Goal: Register for event/course

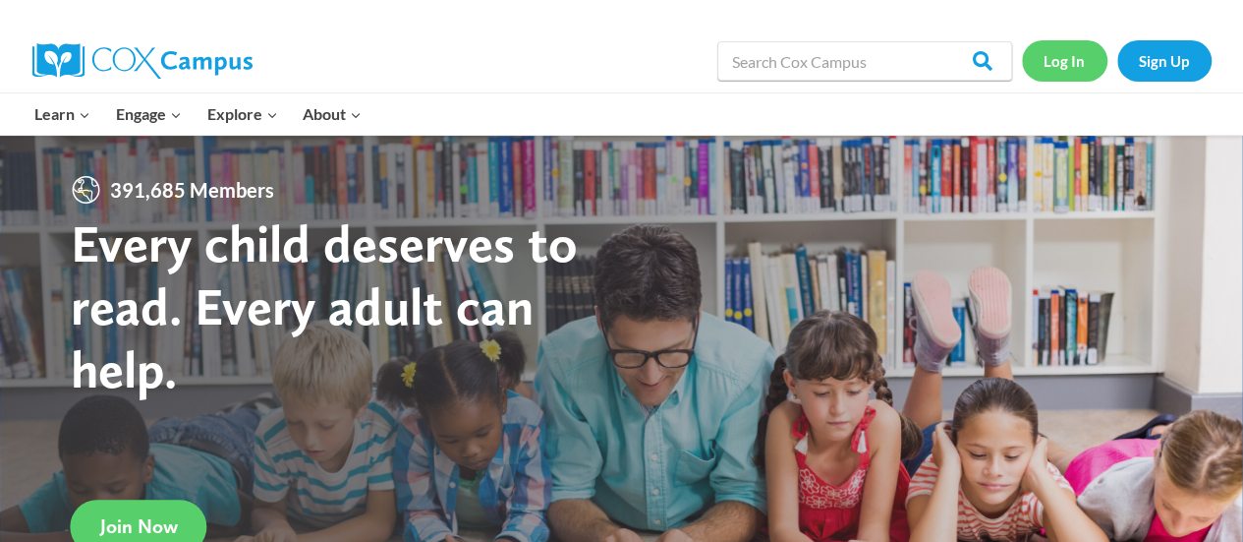
click at [1060, 60] on link "Log In" at bounding box center [1065, 60] width 86 height 40
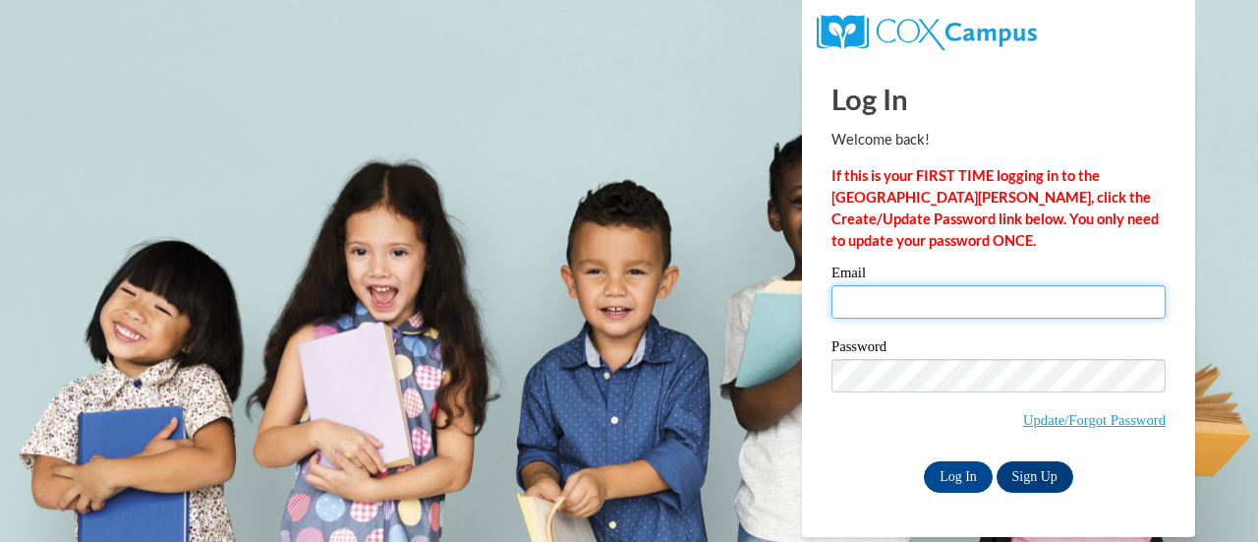
type input "donlmic@sdmfschools.org"
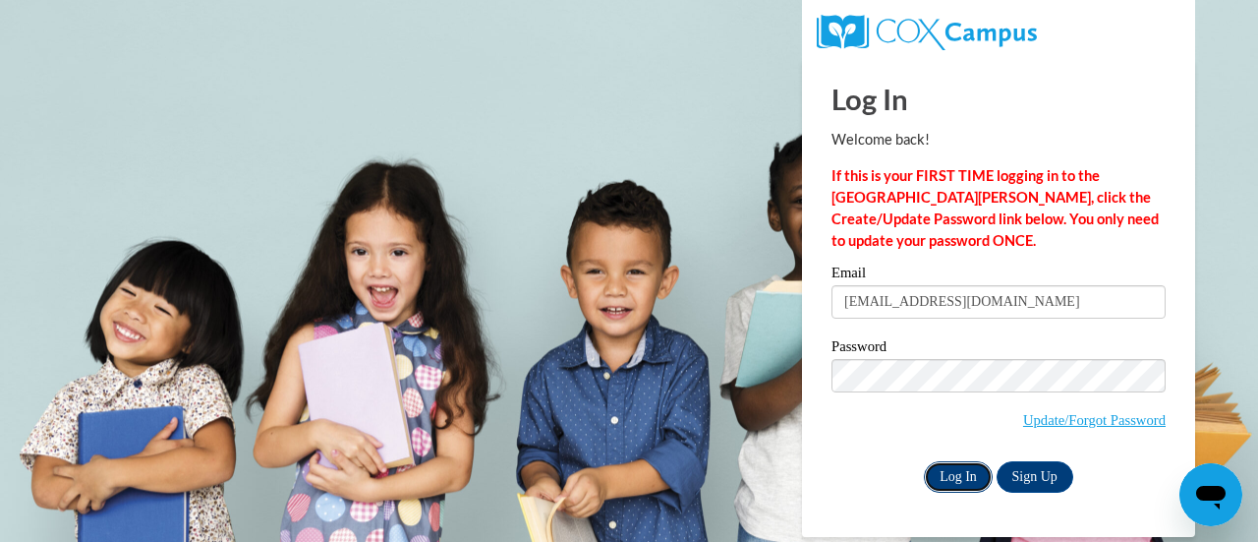
click at [962, 465] on input "Log In" at bounding box center [958, 476] width 69 height 31
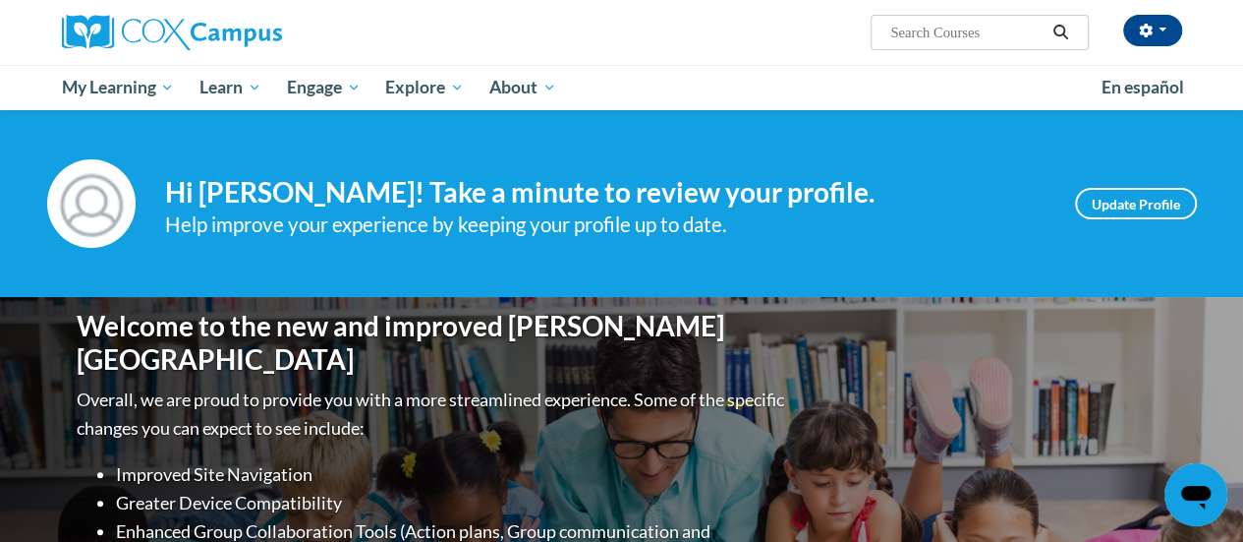
scroll to position [197, 0]
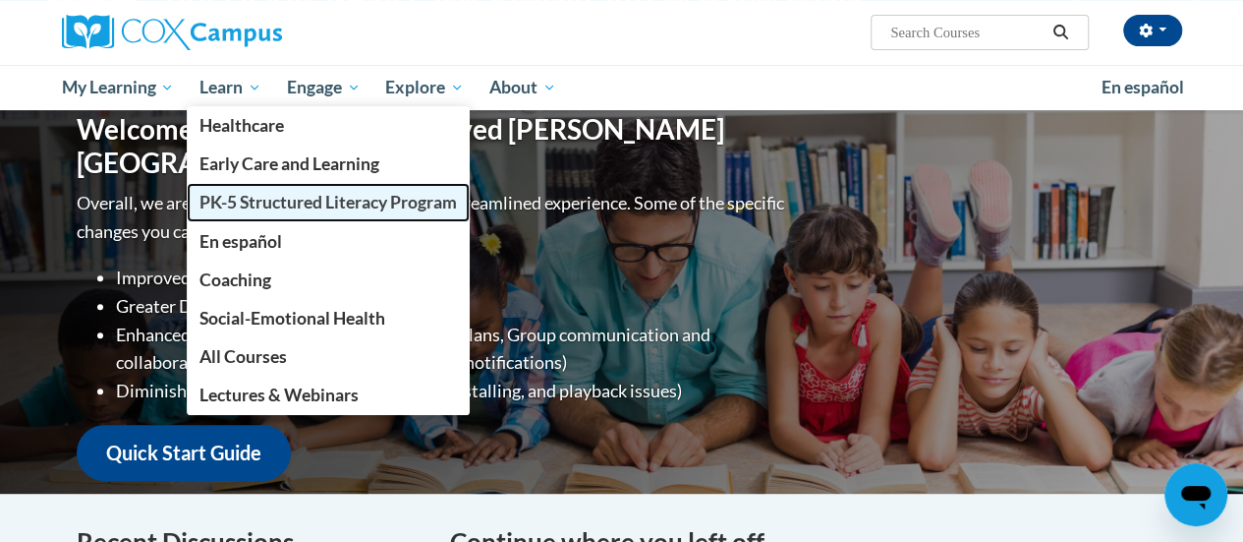
click at [257, 213] on link "PK-5 Structured Literacy Program" at bounding box center [328, 202] width 283 height 38
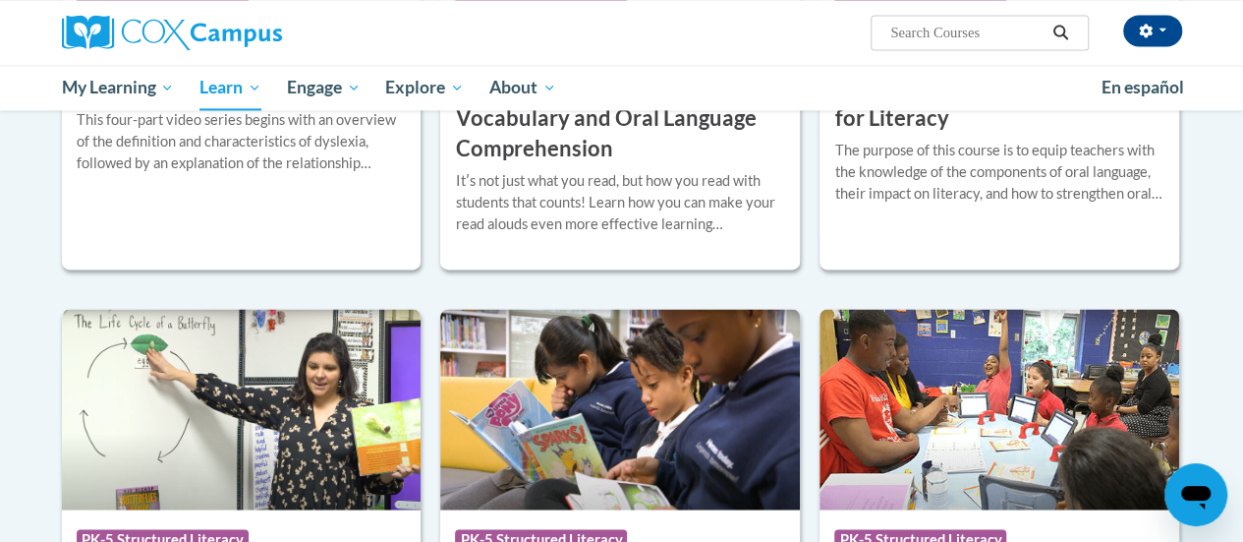
scroll to position [1769, 0]
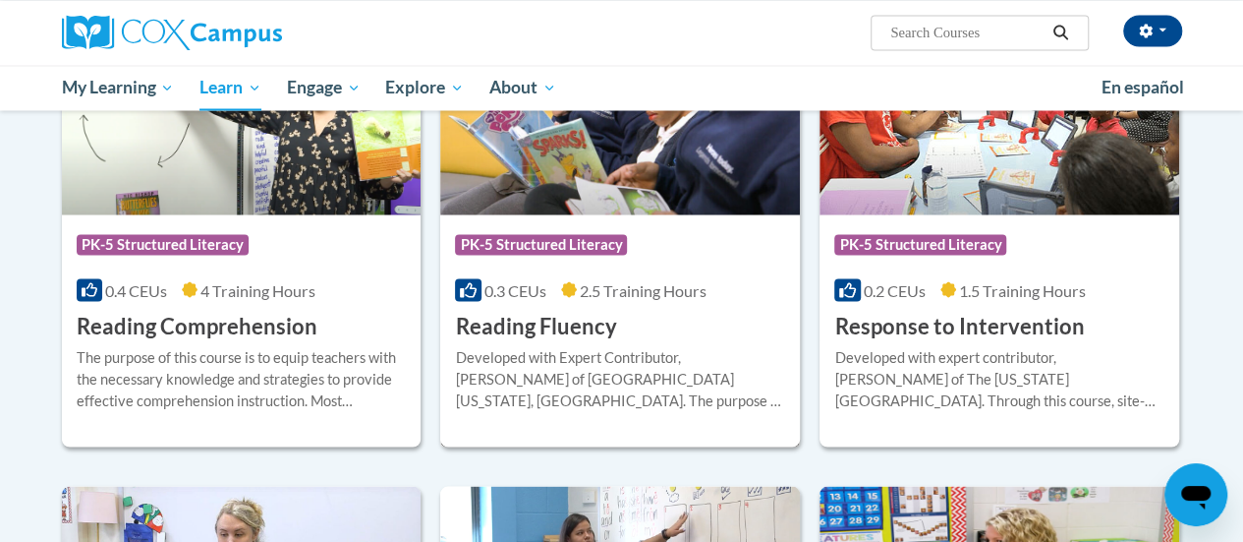
click at [585, 361] on div "Developed with Expert Contributor, [PERSON_NAME] of [GEOGRAPHIC_DATA][US_STATE]…" at bounding box center [620, 378] width 330 height 65
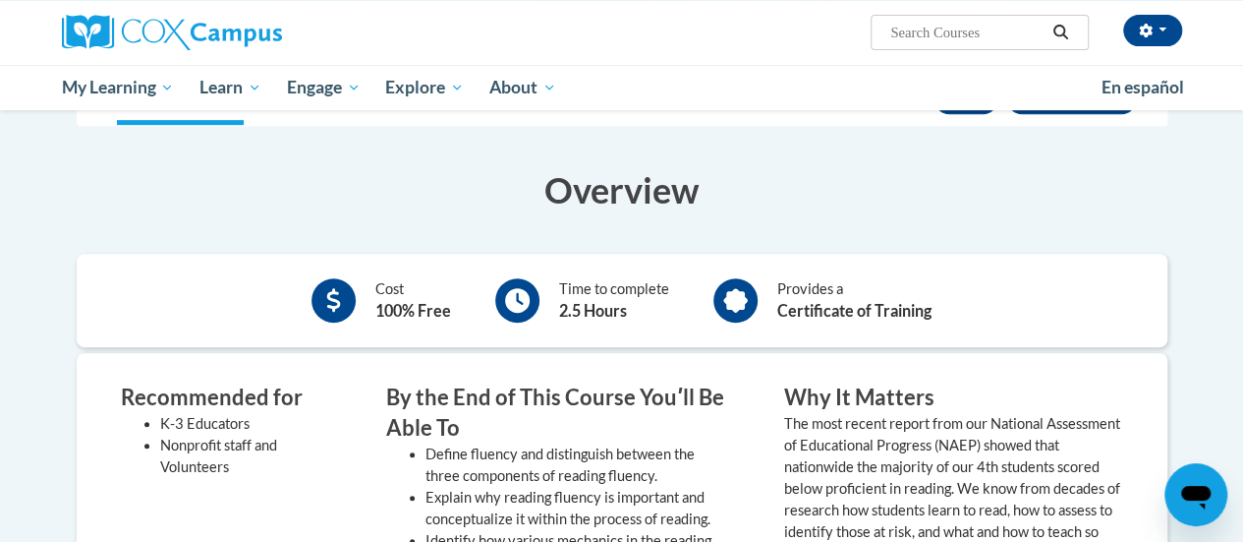
scroll to position [98, 0]
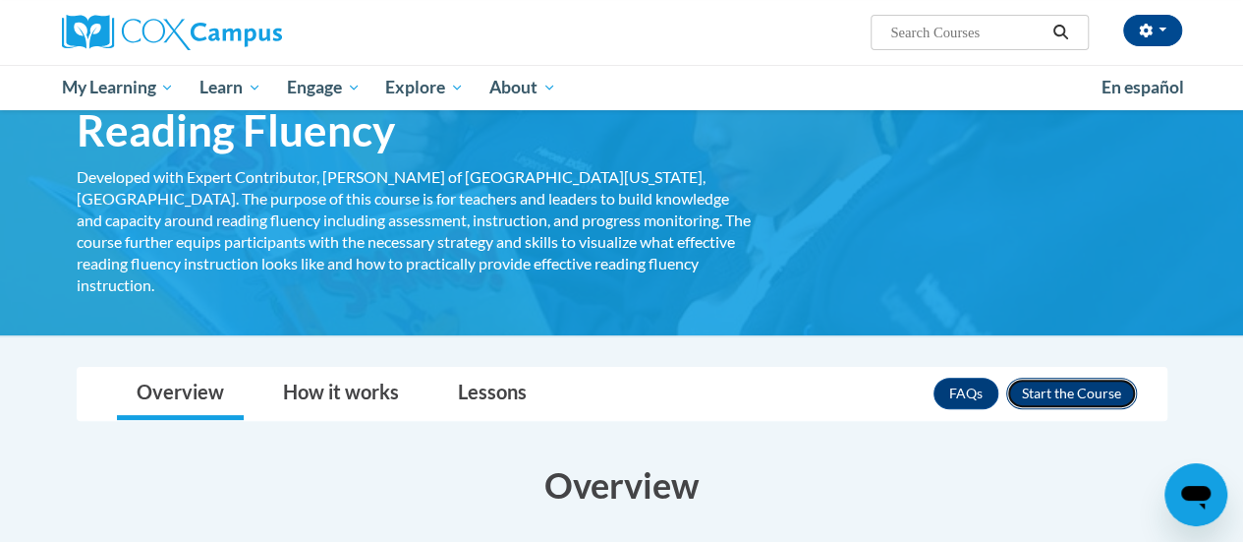
click at [1074, 377] on button "Enroll" at bounding box center [1071, 392] width 131 height 31
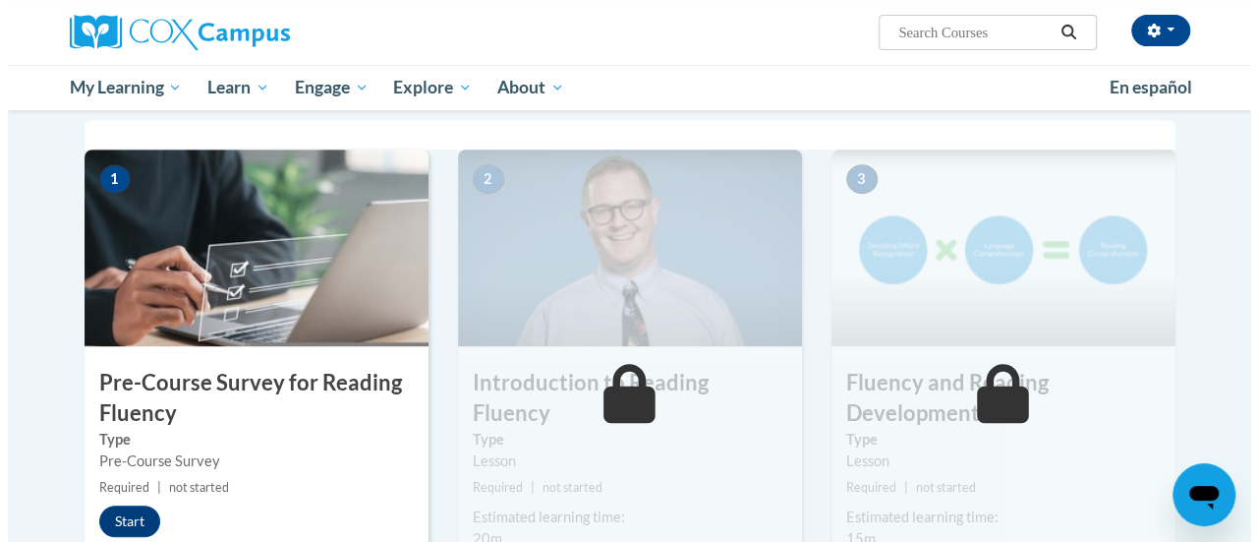
scroll to position [491, 0]
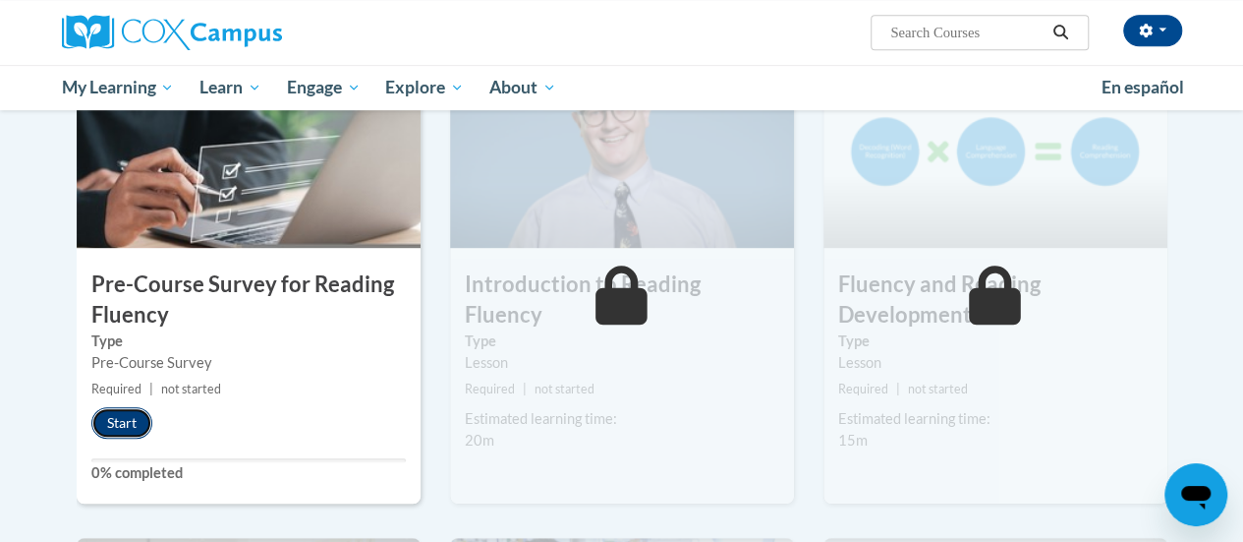
click at [128, 425] on button "Start" at bounding box center [121, 422] width 61 height 31
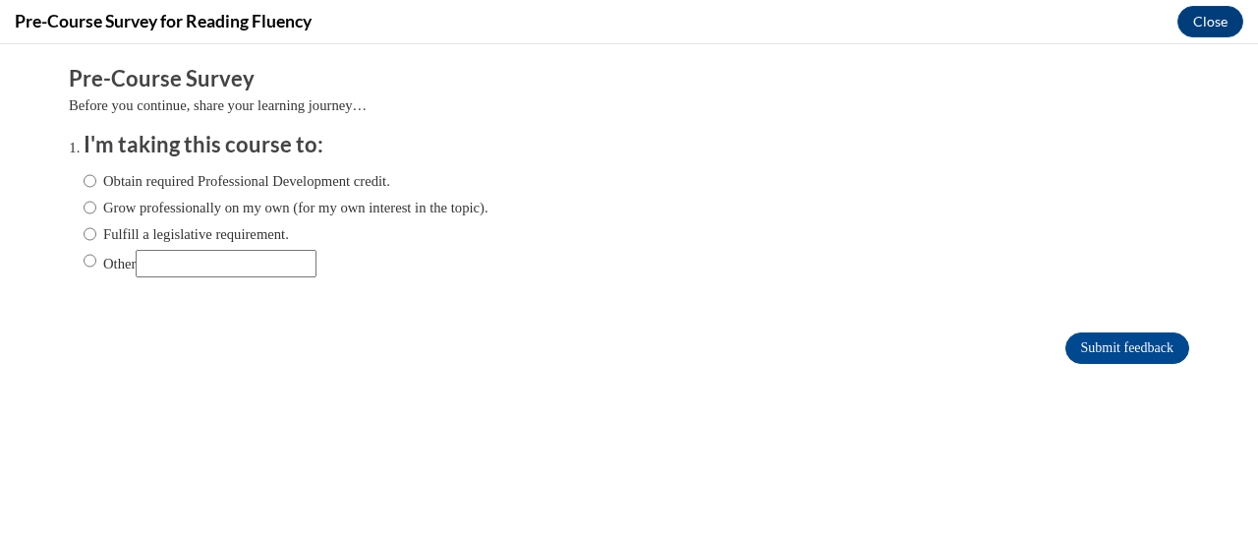
scroll to position [0, 0]
click at [84, 236] on input "Fulfill a legislative requirement." at bounding box center [90, 234] width 13 height 22
radio input "true"
click at [1111, 339] on input "Submit feedback" at bounding box center [1127, 347] width 124 height 31
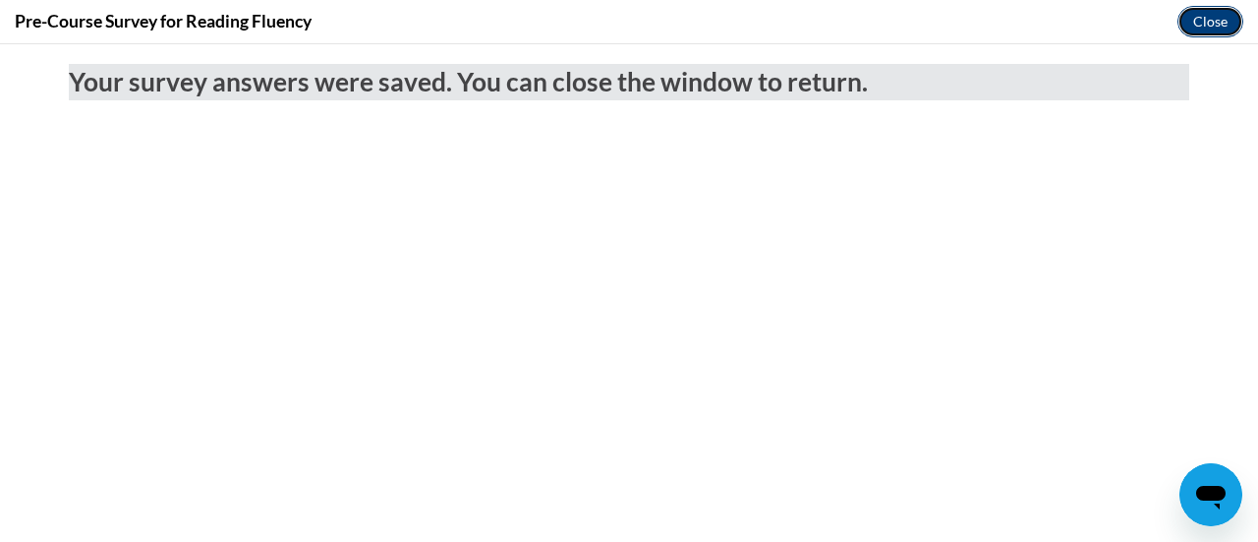
click at [1216, 29] on button "Close" at bounding box center [1210, 21] width 66 height 31
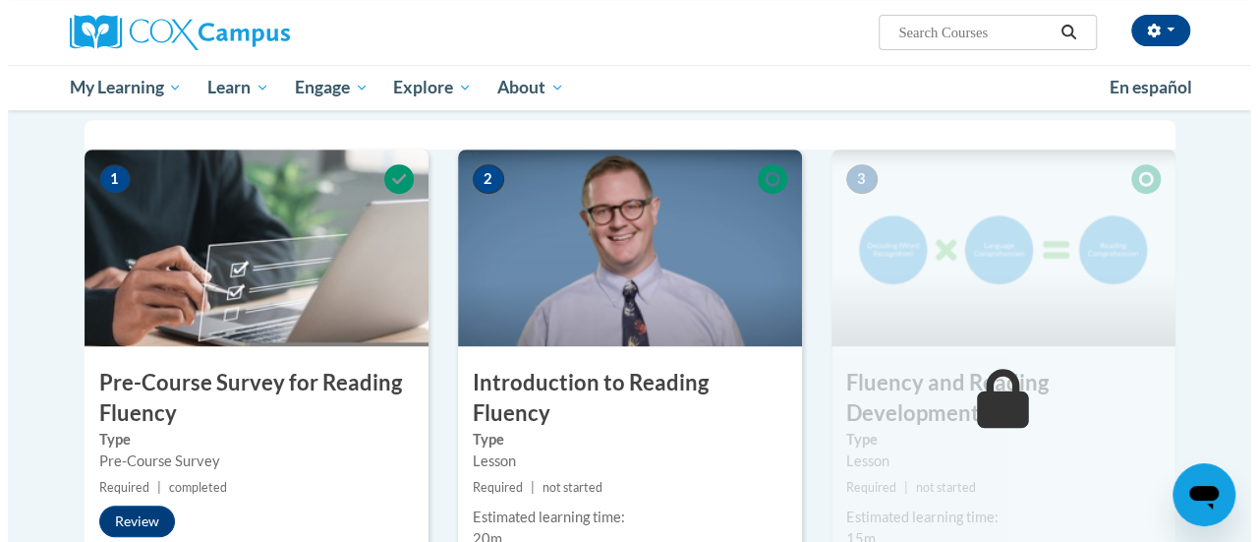
scroll to position [590, 0]
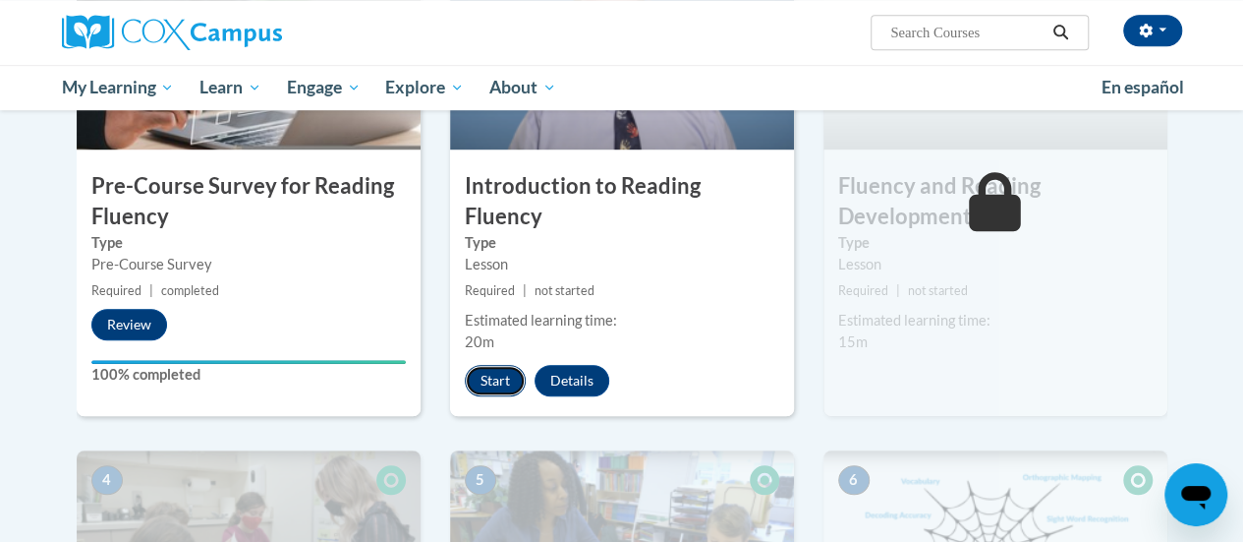
click at [485, 365] on button "Start" at bounding box center [495, 380] width 61 height 31
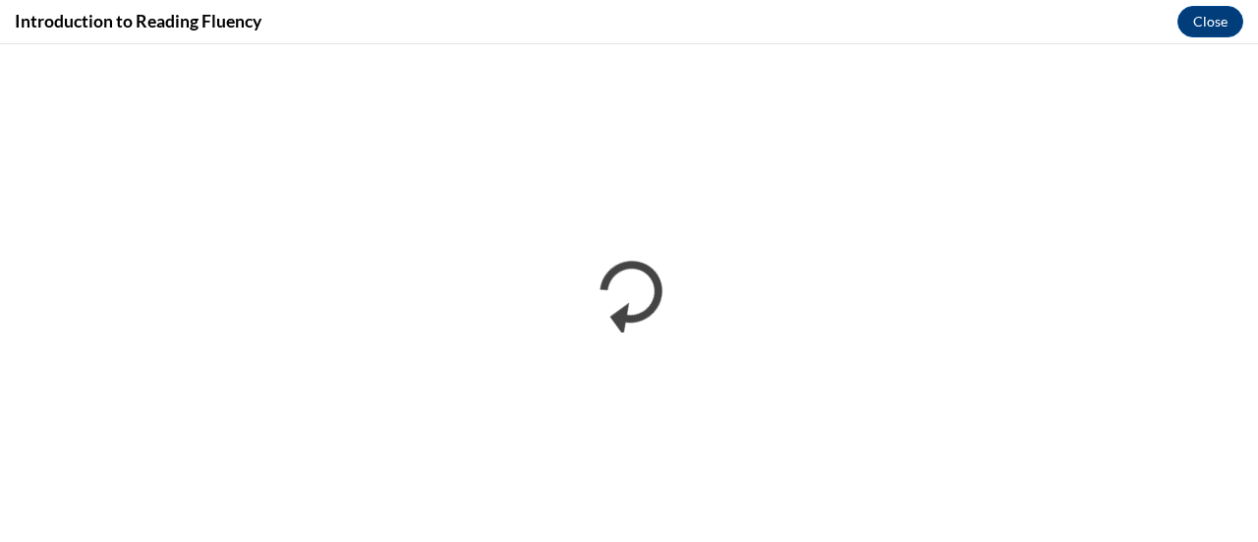
scroll to position [0, 0]
